Goal: Navigation & Orientation: Understand site structure

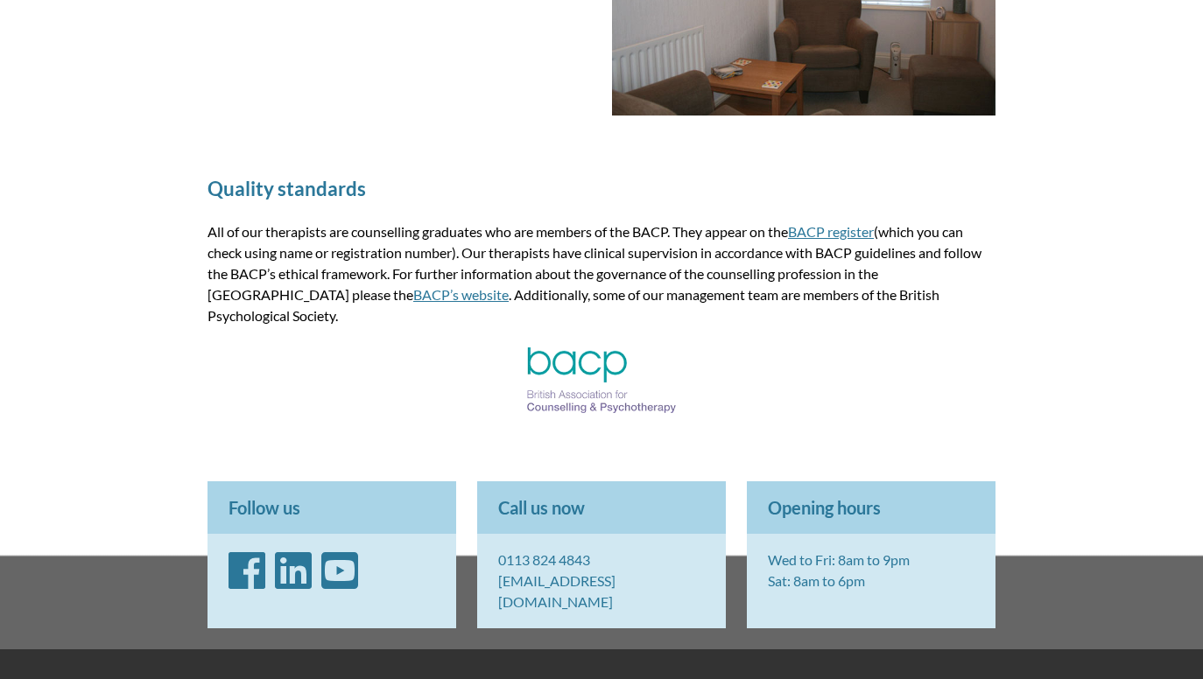
scroll to position [2398, 0]
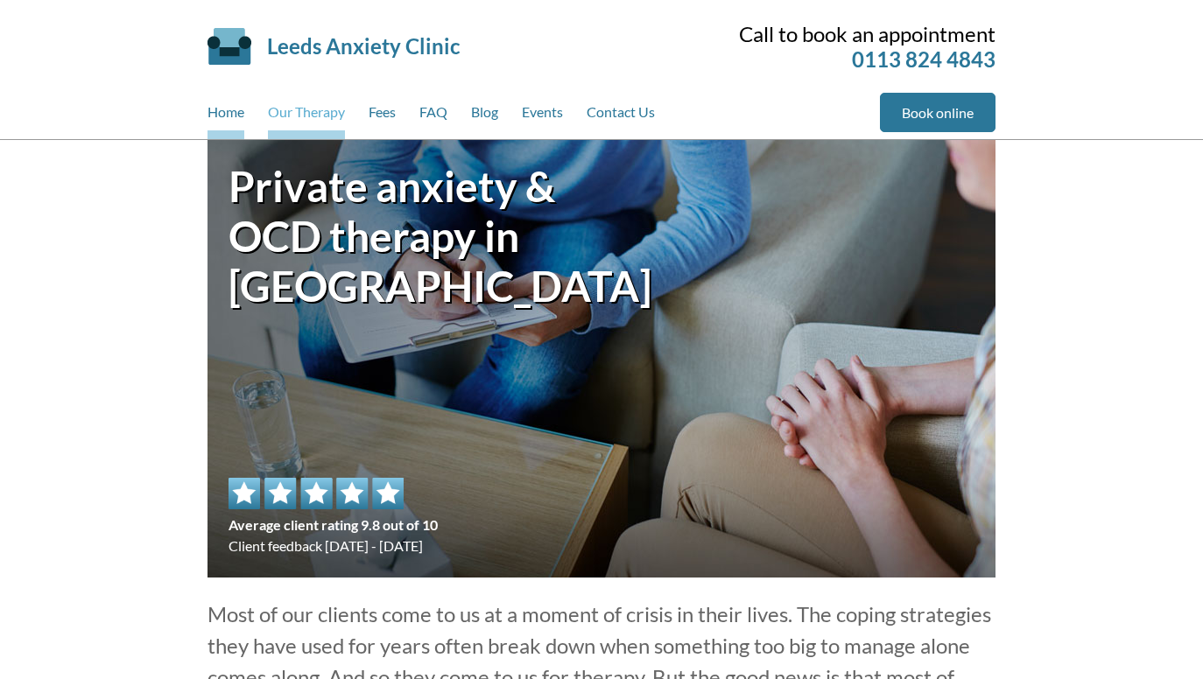
click at [292, 116] on link "Our Therapy" at bounding box center [306, 116] width 77 height 46
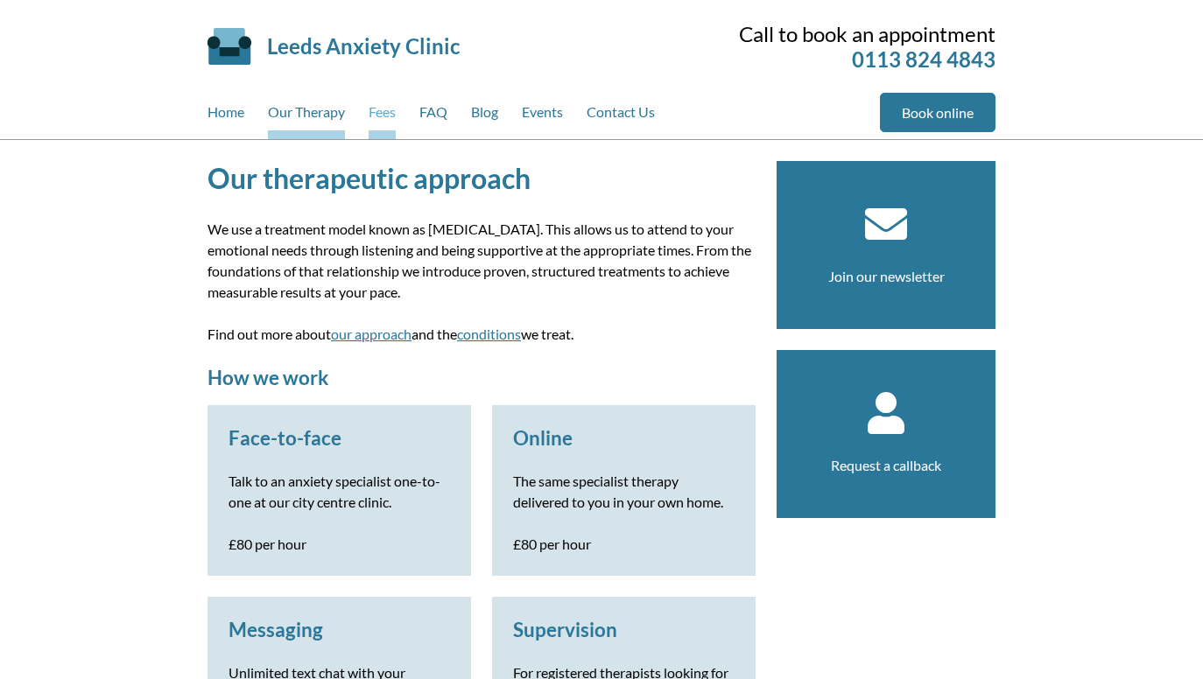
click at [390, 116] on link "Fees" at bounding box center [382, 116] width 27 height 46
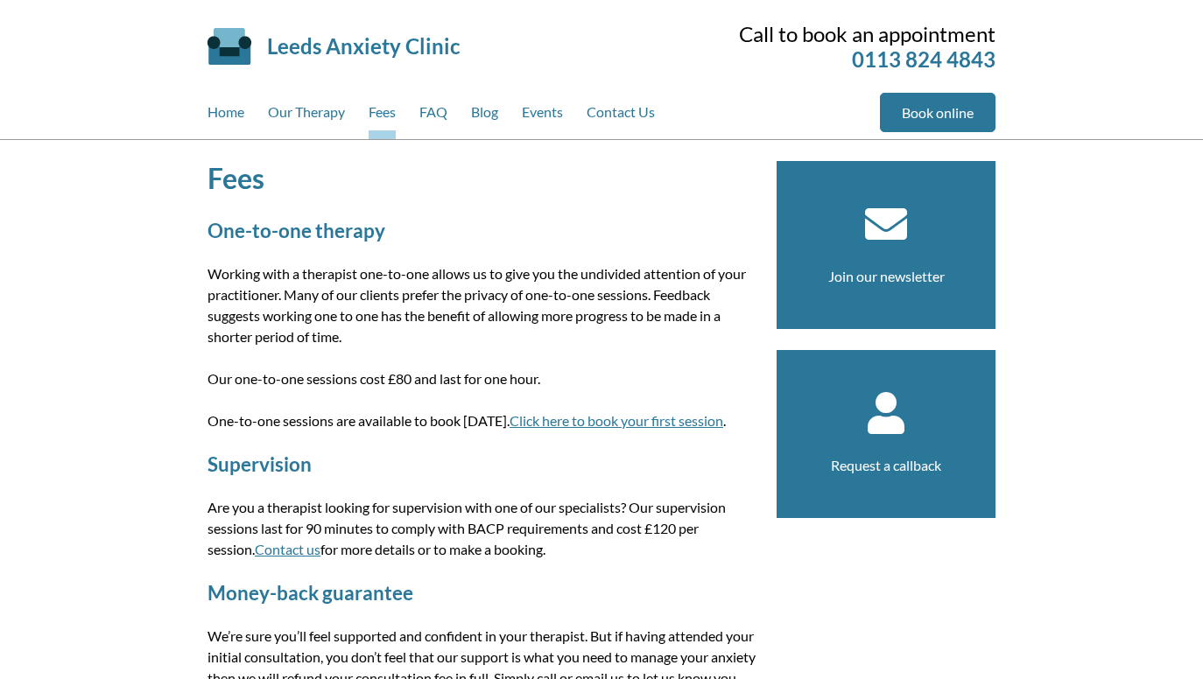
click at [449, 119] on div "Home Our Therapy Fees FAQ Blog Events Contact Us" at bounding box center [543, 116] width 672 height 46
click at [660, 114] on div "Home Our Therapy Fees FAQ Blog Events Contact Us" at bounding box center [543, 116] width 672 height 46
click at [629, 110] on link "Contact Us" at bounding box center [621, 116] width 68 height 46
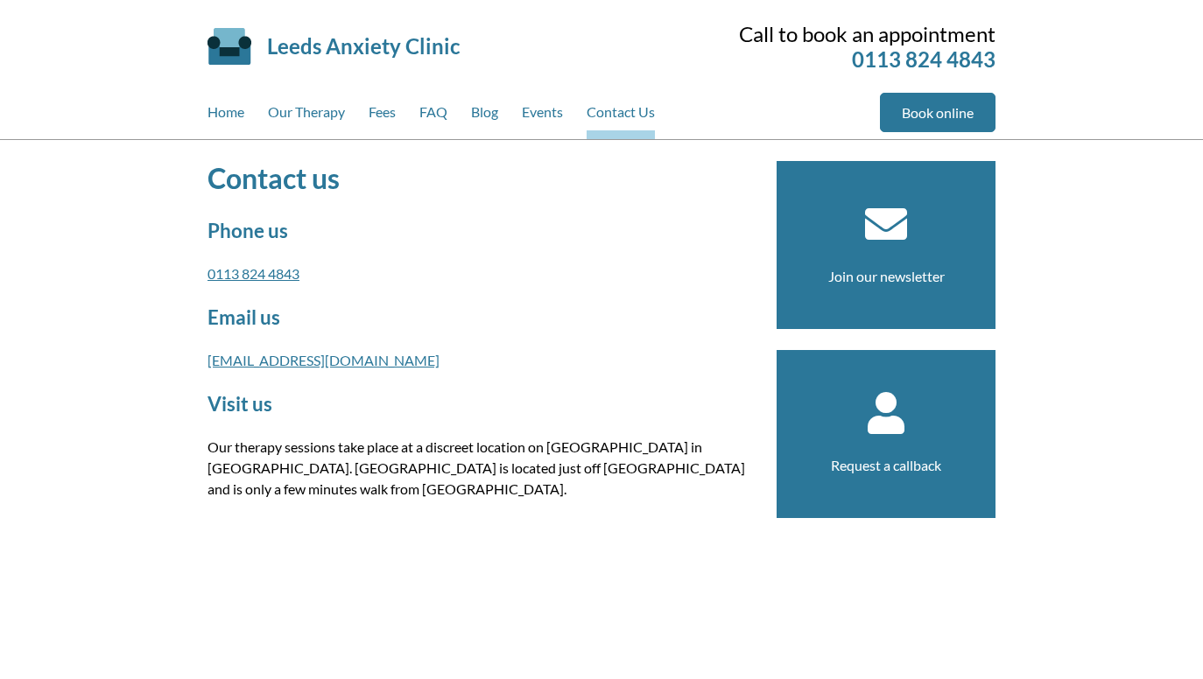
click at [536, 107] on link "Events" at bounding box center [542, 116] width 41 height 46
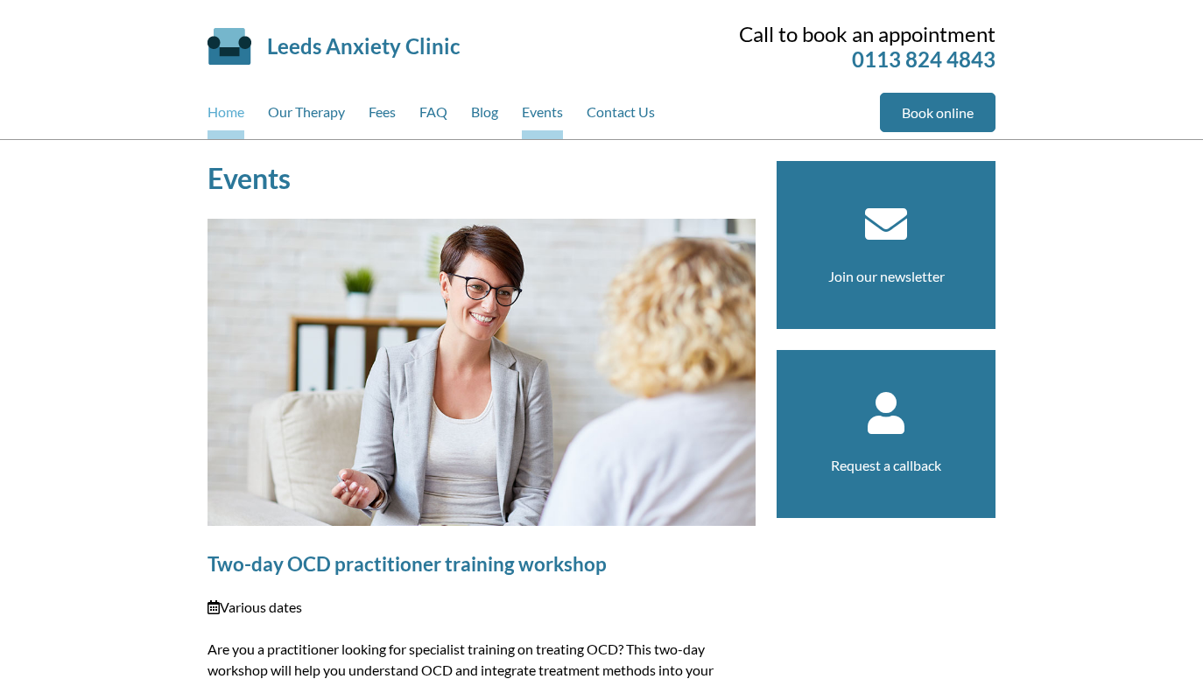
click at [232, 111] on link "Home" at bounding box center [225, 116] width 37 height 46
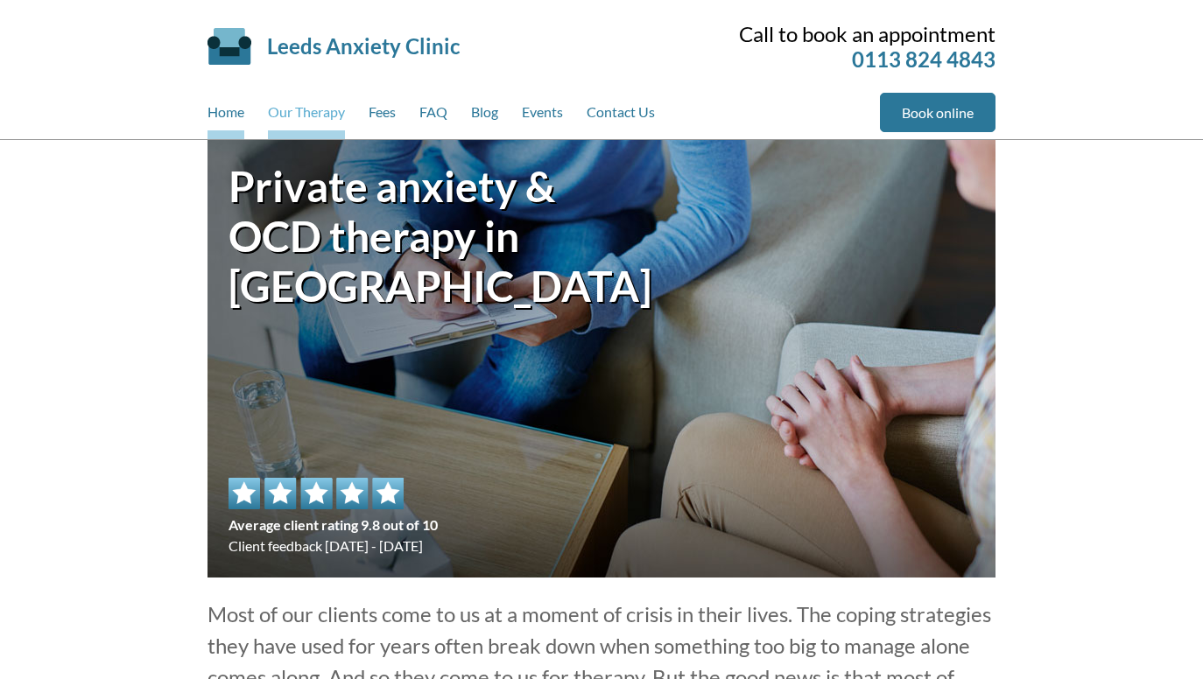
click at [333, 120] on link "Our Therapy" at bounding box center [306, 116] width 77 height 46
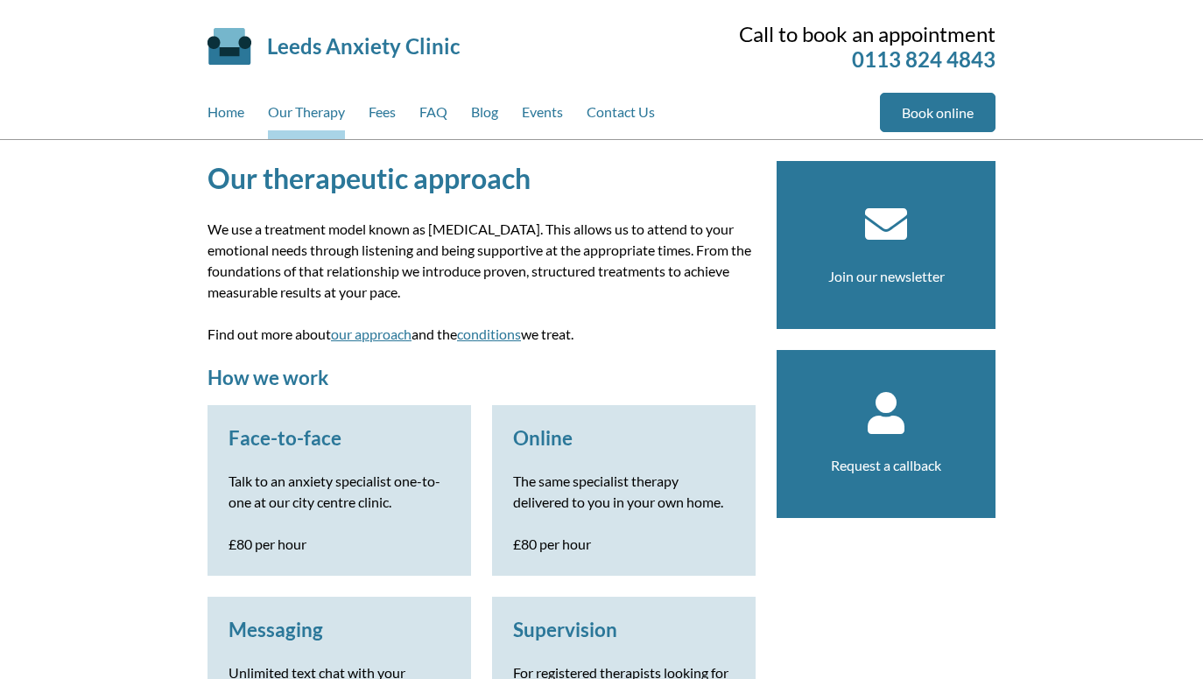
click at [389, 116] on link "Fees" at bounding box center [382, 116] width 27 height 46
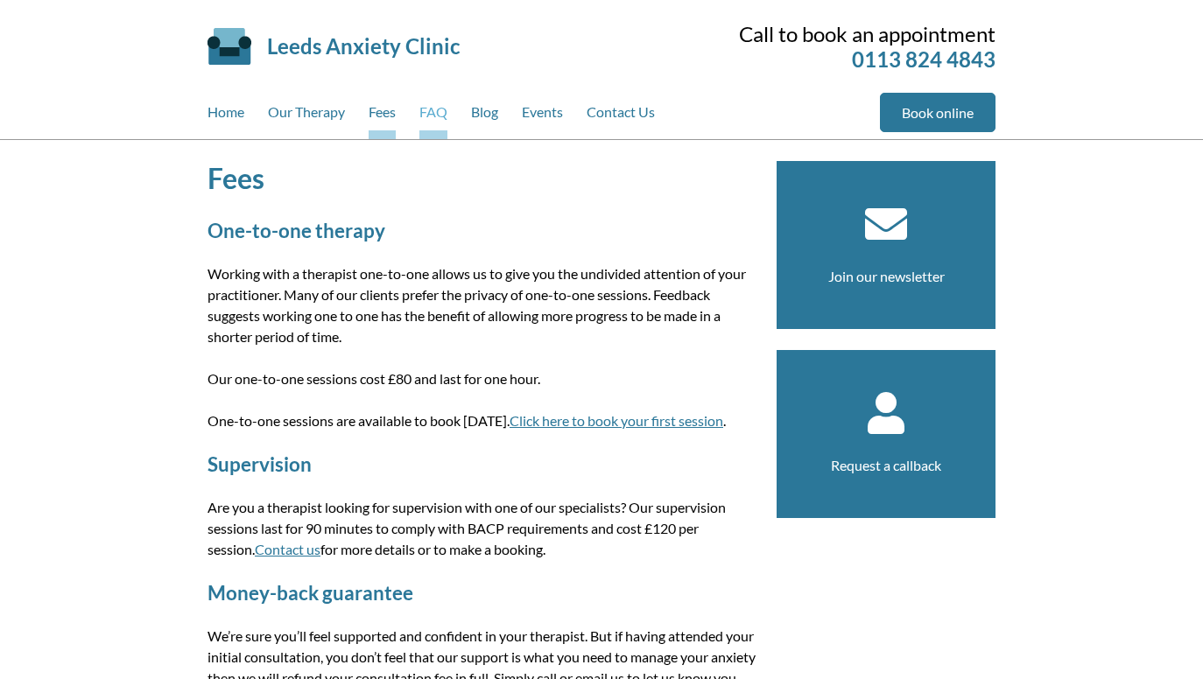
click at [442, 117] on link "FAQ" at bounding box center [433, 116] width 28 height 46
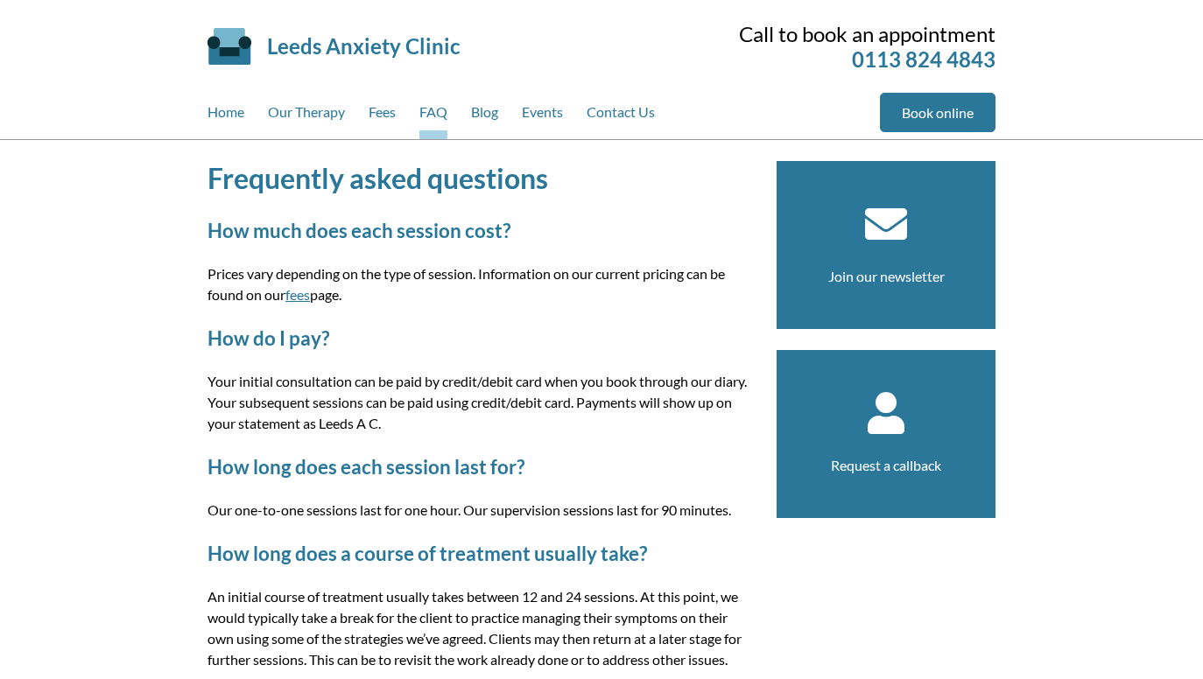
click at [496, 121] on link "Blog" at bounding box center [484, 116] width 27 height 46
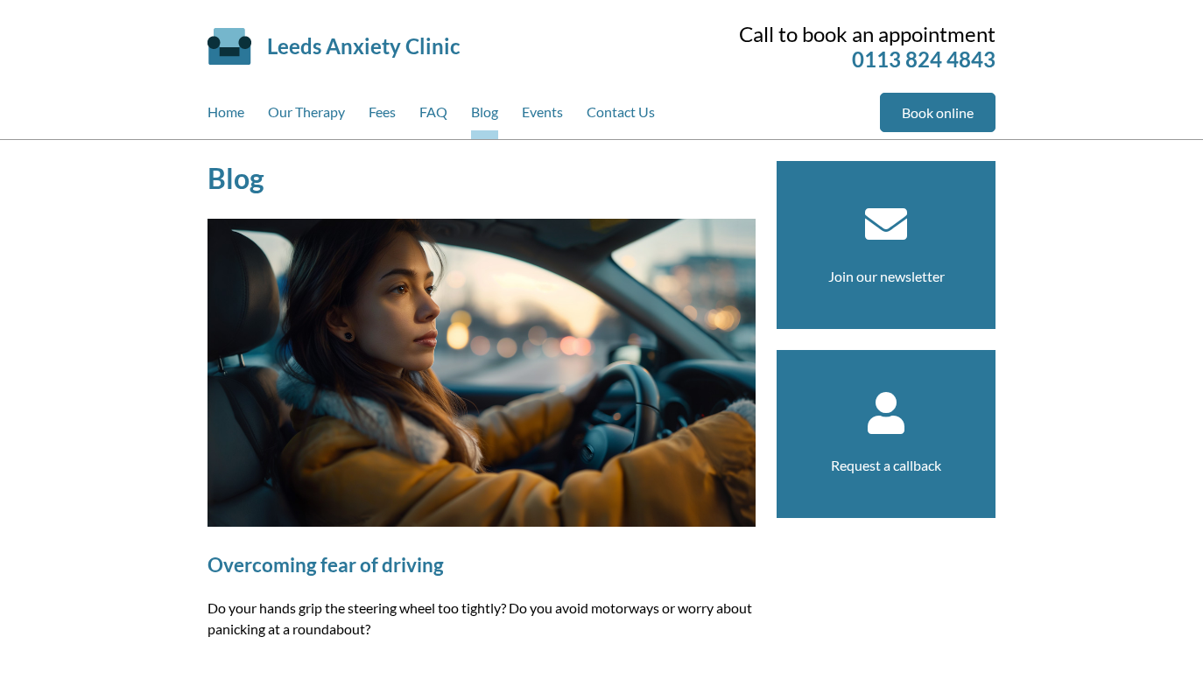
click at [545, 120] on link "Events" at bounding box center [542, 116] width 41 height 46
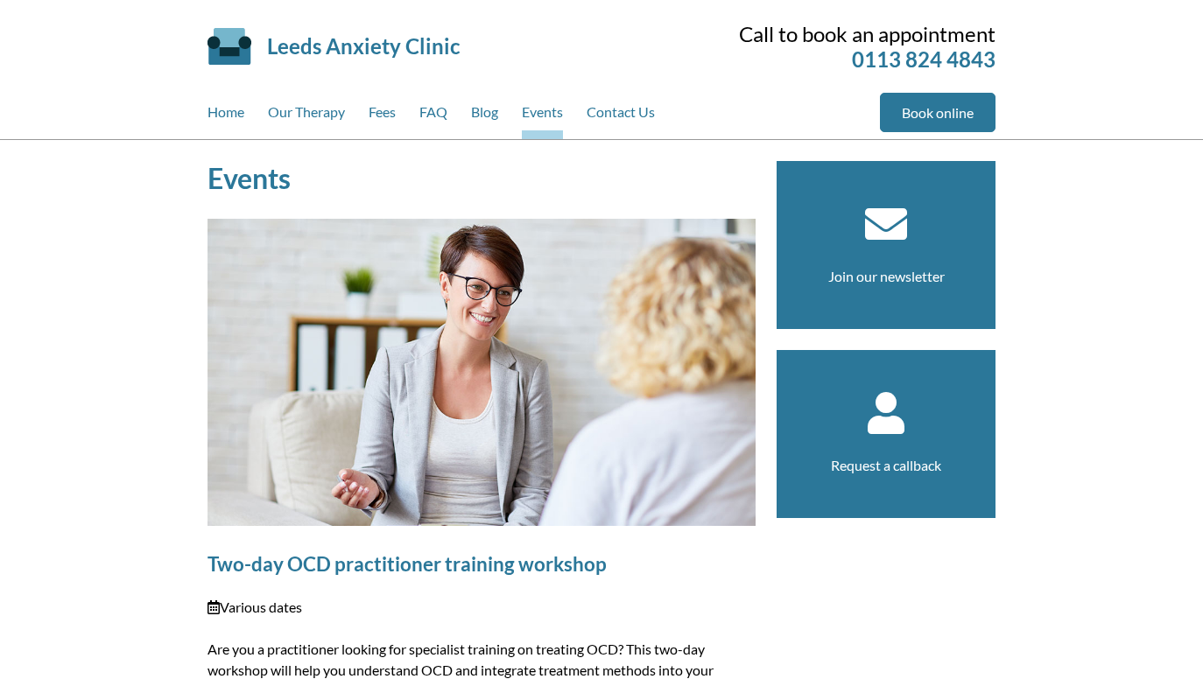
click at [622, 117] on link "Contact Us" at bounding box center [621, 116] width 68 height 46
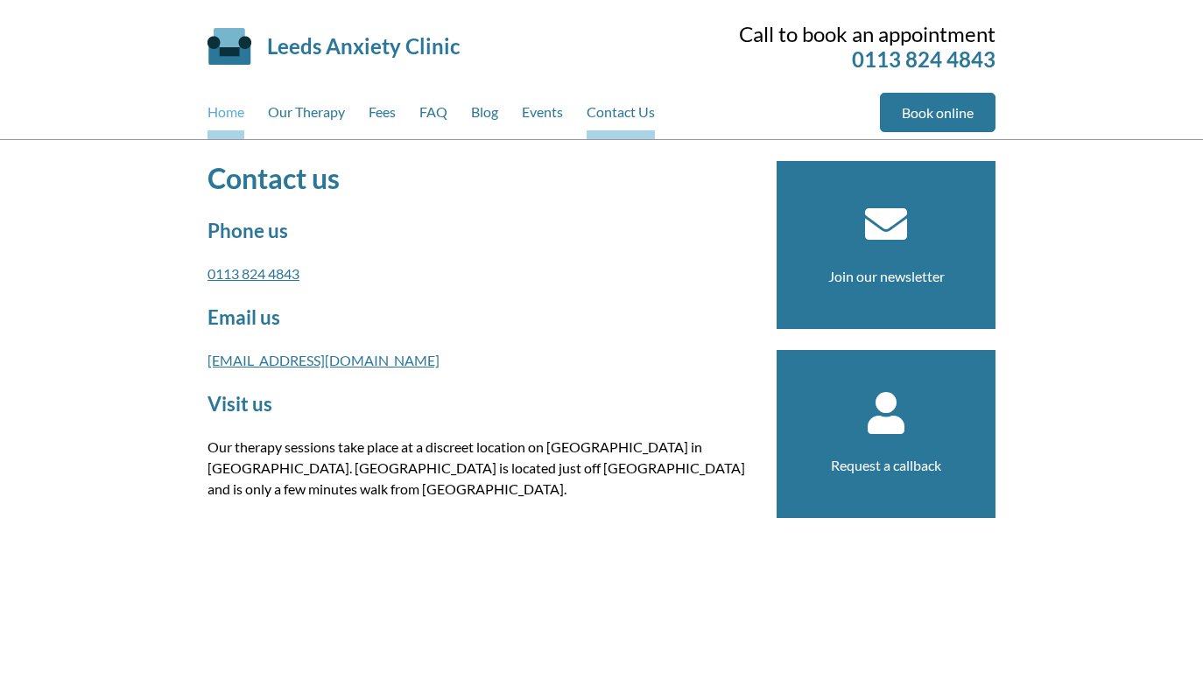
click at [221, 105] on link "Home" at bounding box center [225, 116] width 37 height 46
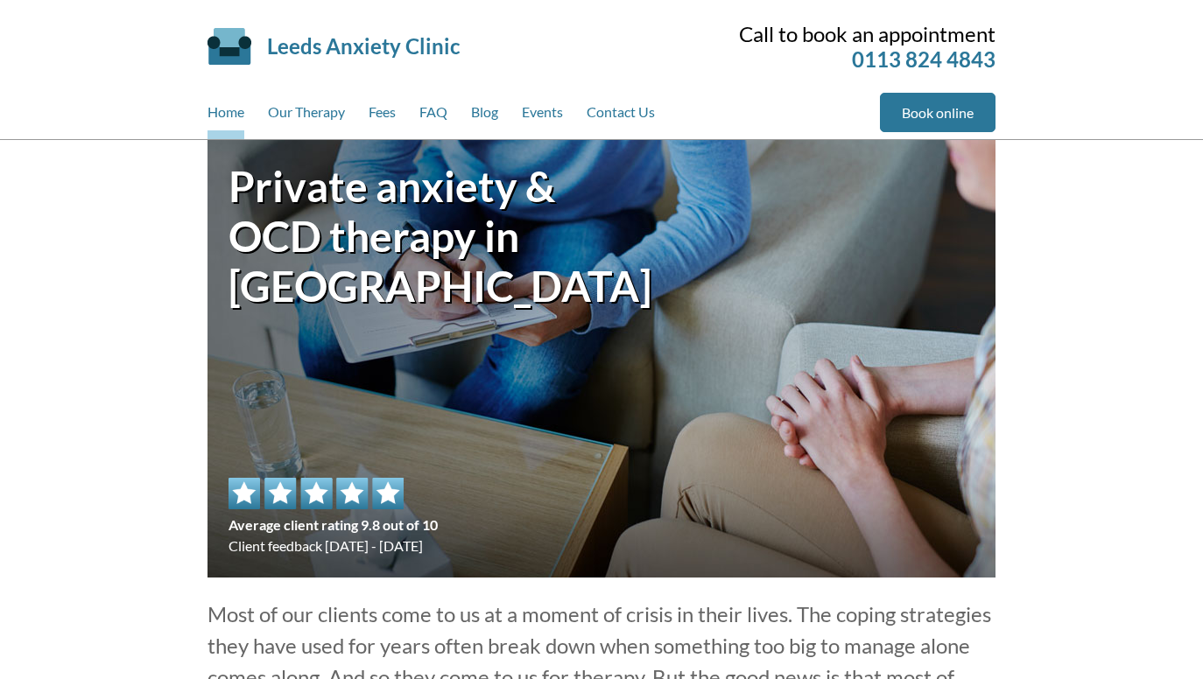
click at [303, 107] on link "Our Therapy" at bounding box center [306, 116] width 77 height 46
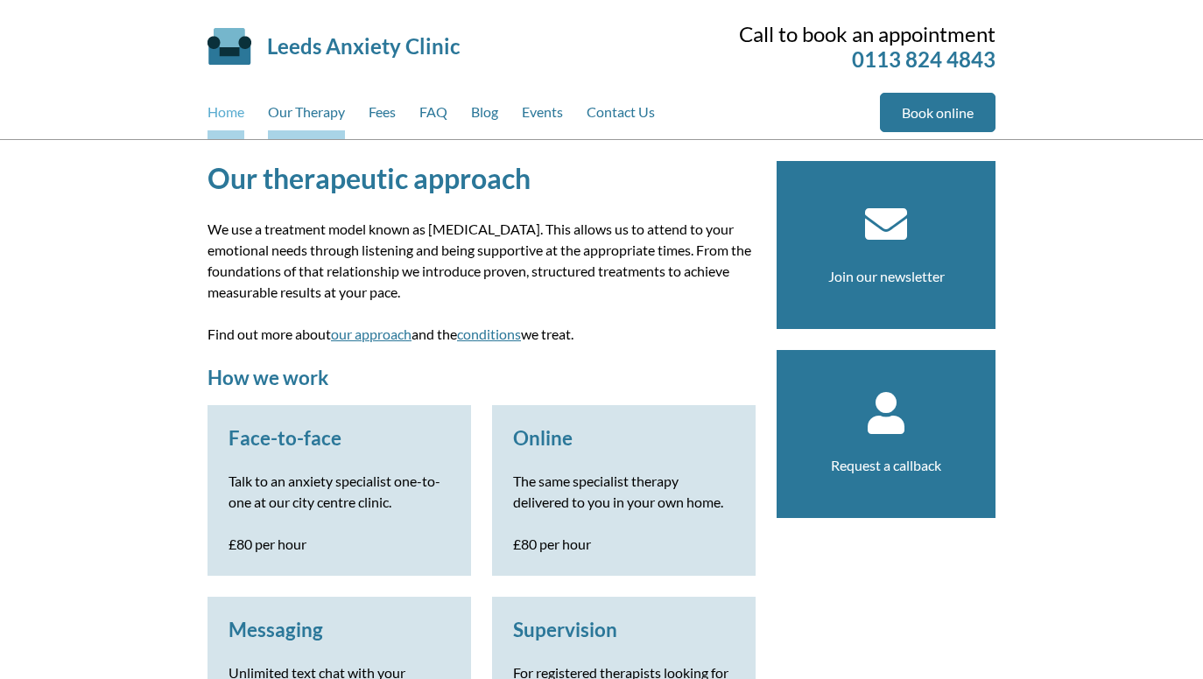
click at [235, 108] on link "Home" at bounding box center [225, 116] width 37 height 46
